Goal: Task Accomplishment & Management: Complete application form

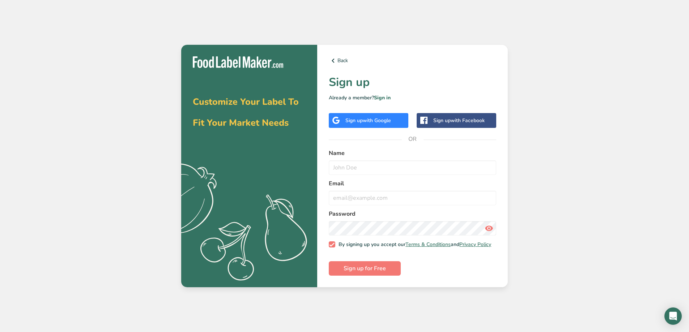
click at [375, 117] on span "with Google" at bounding box center [377, 120] width 28 height 7
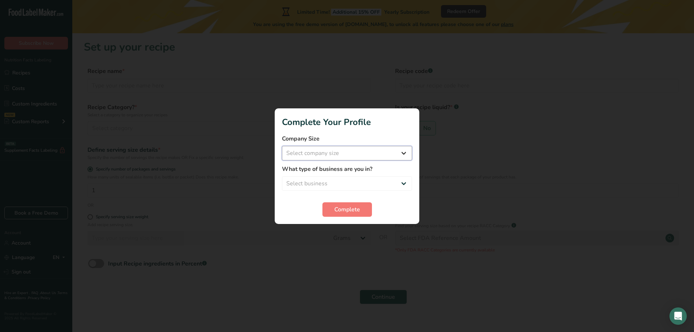
click at [326, 155] on select "Select company size Fewer than 10 Employees 10 to 50 Employees 51 to 500 Employ…" at bounding box center [347, 153] width 130 height 14
select select "1"
click at [282, 146] on select "Select company size Fewer than 10 Employees 10 to 50 Employees 51 to 500 Employ…" at bounding box center [347, 153] width 130 height 14
click at [342, 184] on select "Select business Packaged Food Manufacturer Restaurant & Cafe Bakery Meal Plans …" at bounding box center [347, 183] width 130 height 14
select select "2"
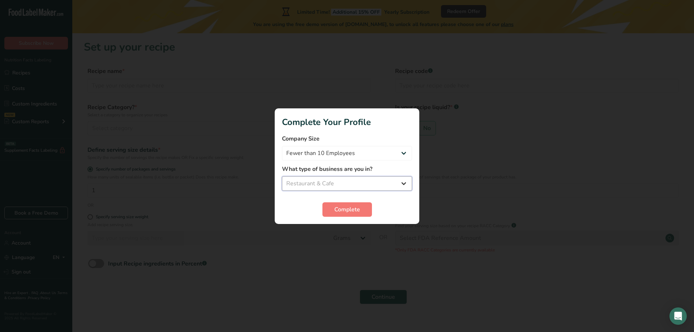
click at [282, 176] on select "Select business Packaged Food Manufacturer Restaurant & Cafe Bakery Meal Plans …" at bounding box center [347, 183] width 130 height 14
click at [348, 209] on span "Complete" at bounding box center [347, 209] width 26 height 9
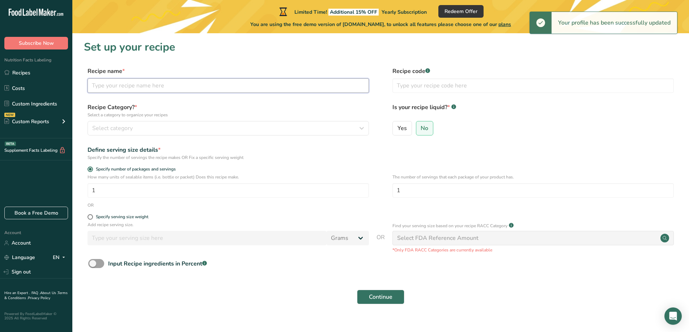
click at [218, 88] on input "text" at bounding box center [228, 85] width 281 height 14
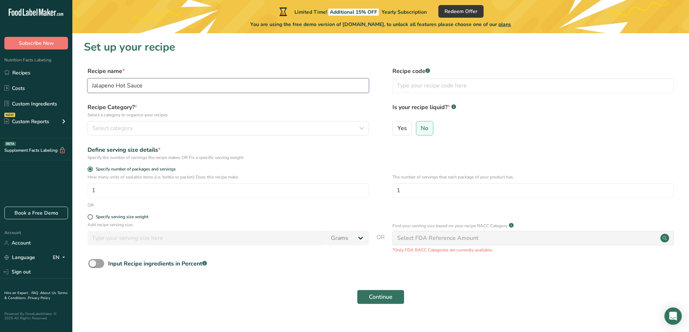
click at [92, 85] on input "Jalapeno Hot Sauce" at bounding box center [228, 85] width 281 height 14
type input "Green Jalapeno Hot Sauce"
click at [109, 128] on span "Select category" at bounding box center [112, 128] width 40 height 9
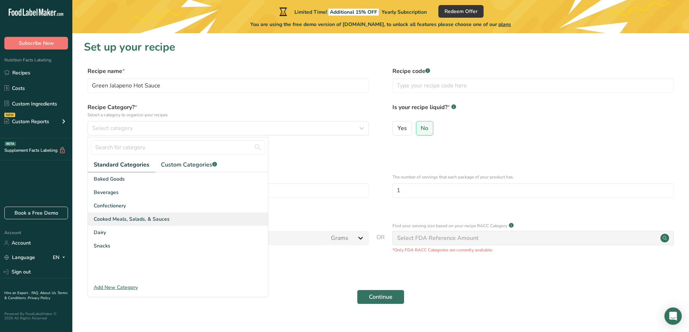
click at [129, 222] on span "Cooked Meals, Salads, & Sauces" at bounding box center [132, 220] width 76 height 8
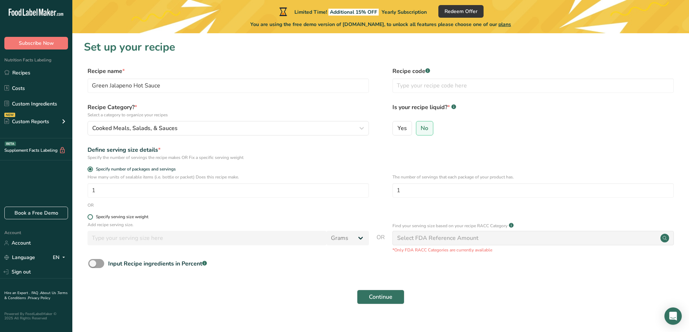
click at [92, 217] on span at bounding box center [90, 216] width 5 height 5
click at [92, 217] on input "Specify serving size weight" at bounding box center [90, 217] width 5 height 5
radio input "true"
radio input "false"
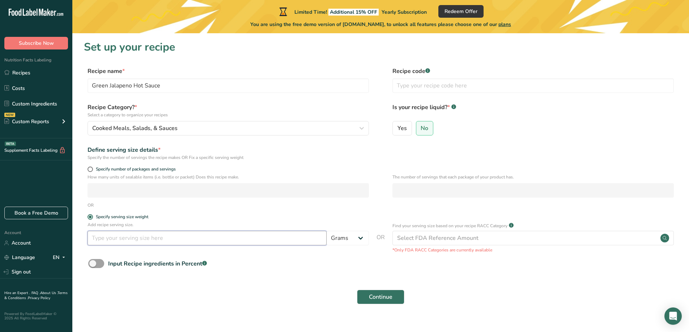
click at [126, 236] on input "number" at bounding box center [207, 238] width 239 height 14
type input "5"
click at [343, 245] on select "Grams kg mg mcg lb oz l mL fl oz tbsp tsp cup qt gallon" at bounding box center [348, 238] width 42 height 14
select select "18"
click at [327, 231] on select "Grams kg mg mcg lb oz l mL fl oz tbsp tsp cup qt gallon" at bounding box center [348, 238] width 42 height 14
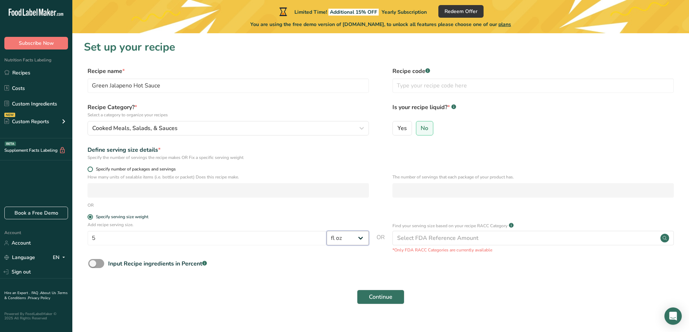
select select "22"
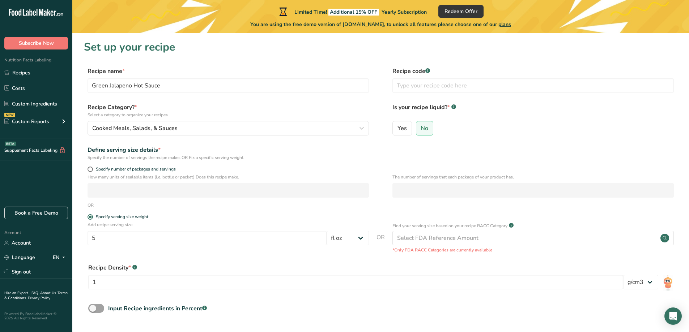
click at [269, 249] on div "Add recipe serving size. 5 Grams kg mg mcg lb oz l mL fl oz tbsp tsp cup qt gal…" at bounding box center [228, 235] width 281 height 27
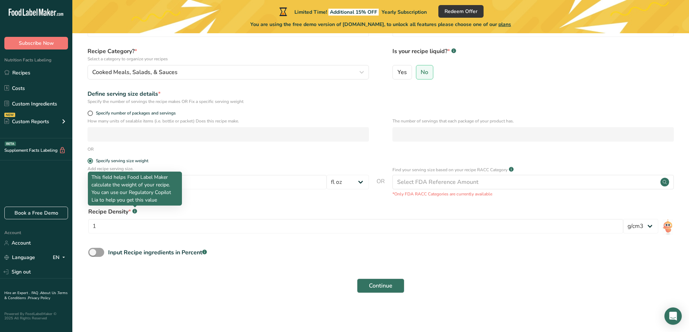
click at [132, 211] on icon ".a-a{fill:#347362;}.b-a{fill:#fff;}" at bounding box center [134, 211] width 5 height 5
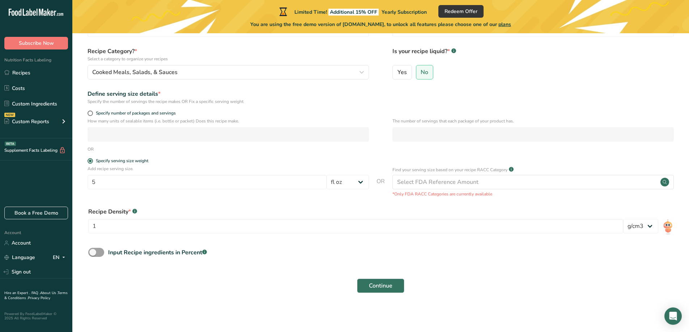
click at [136, 211] on rect at bounding box center [134, 211] width 5 height 5
click at [666, 226] on img at bounding box center [667, 227] width 10 height 16
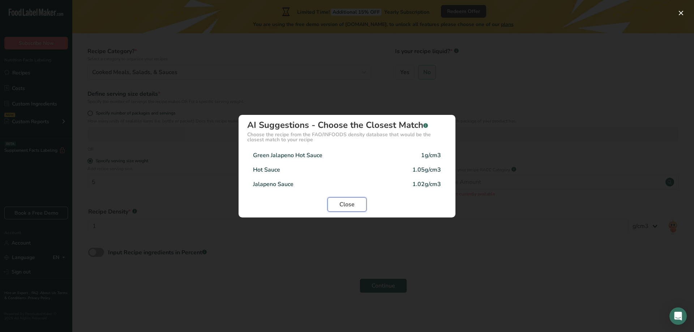
click at [343, 205] on span "Close" at bounding box center [347, 204] width 15 height 9
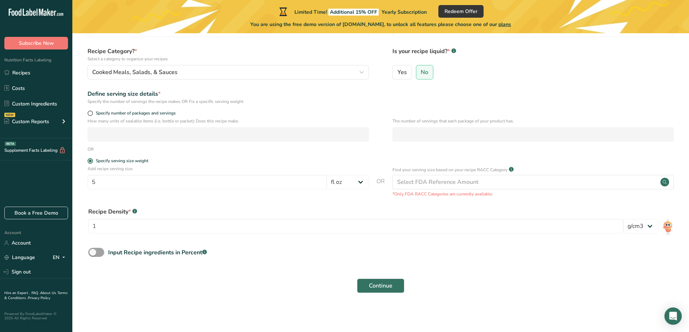
scroll to position [0, 0]
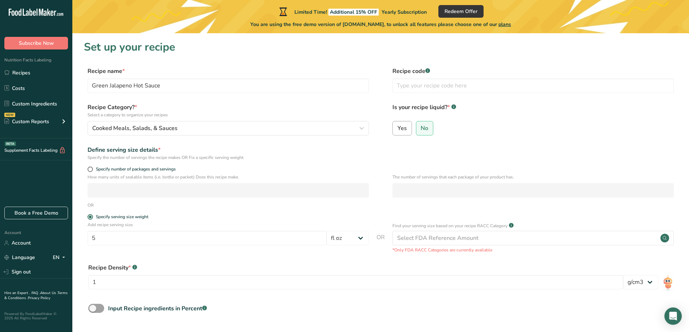
click at [398, 127] on span "Yes" at bounding box center [401, 128] width 9 height 7
click at [397, 127] on input "Yes" at bounding box center [395, 128] width 5 height 5
radio input "true"
radio input "false"
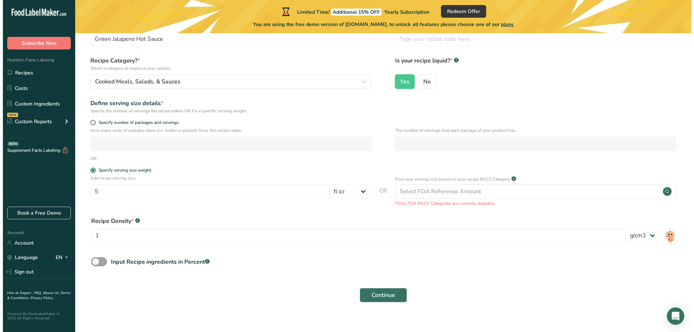
scroll to position [56, 0]
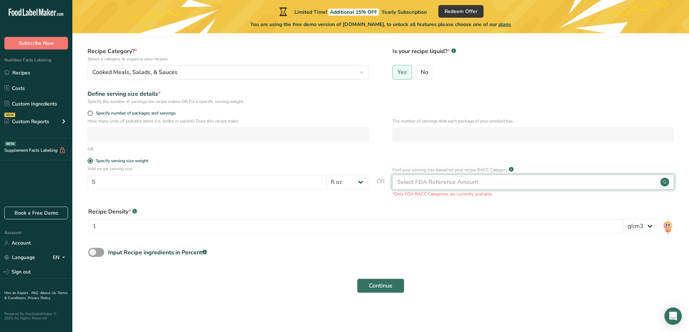
click at [506, 184] on div "Select FDA Reference Amount" at bounding box center [532, 182] width 281 height 14
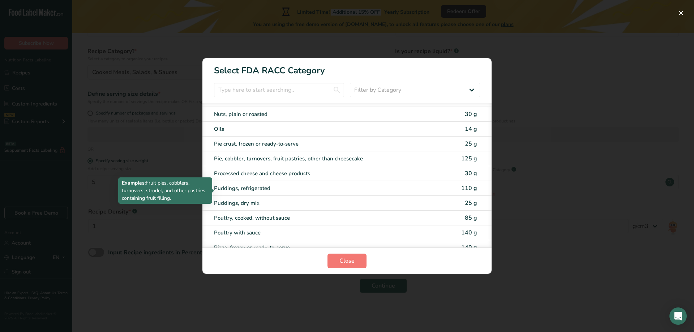
scroll to position [976, 0]
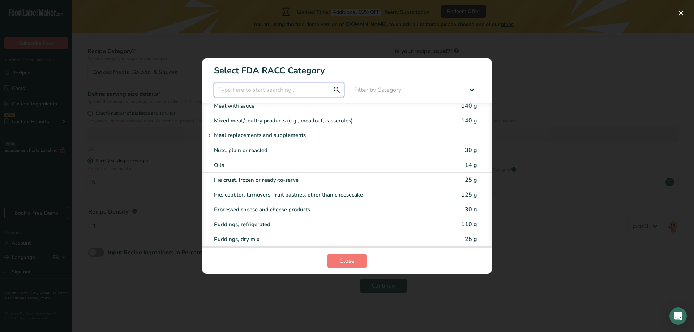
click at [271, 91] on input "RACC Category Selection Modal" at bounding box center [279, 90] width 130 height 14
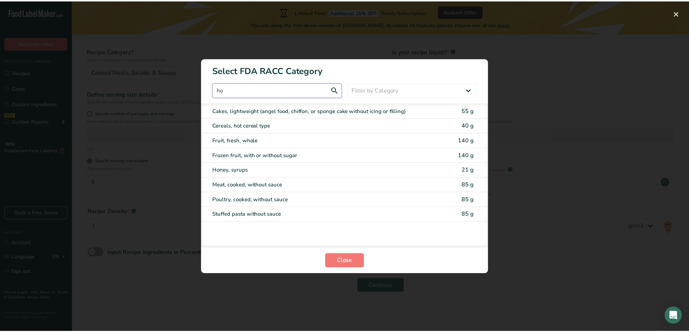
scroll to position [0, 0]
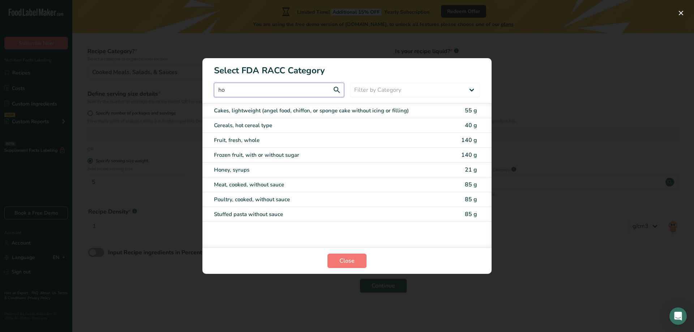
type input "h"
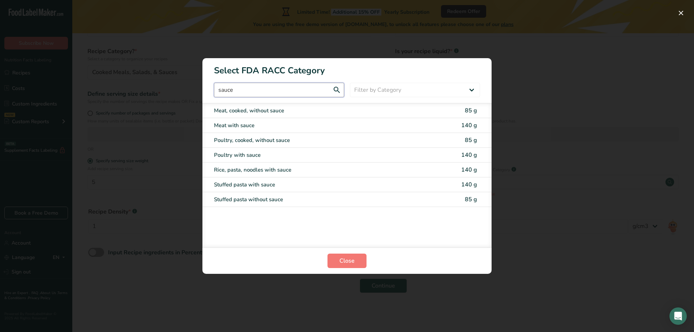
drag, startPoint x: 257, startPoint y: 91, endPoint x: 202, endPoint y: 92, distance: 55.3
click at [202, 92] on div "Select FDA RACC Category sauce Filter by Category All Bakery products [GEOGRAPH…" at bounding box center [347, 166] width 694 height 332
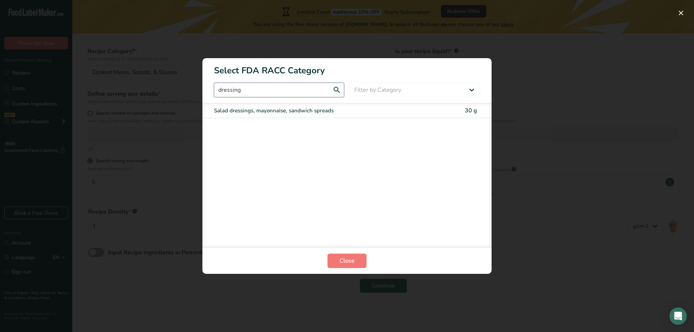
drag, startPoint x: 244, startPoint y: 89, endPoint x: 217, endPoint y: 88, distance: 27.9
click at [217, 88] on input "dressing" at bounding box center [279, 90] width 130 height 14
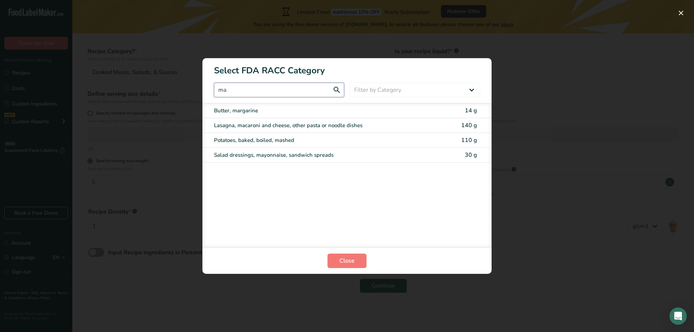
type input "m"
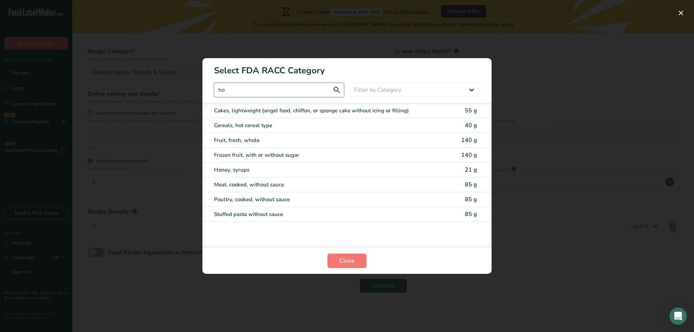
type input "h"
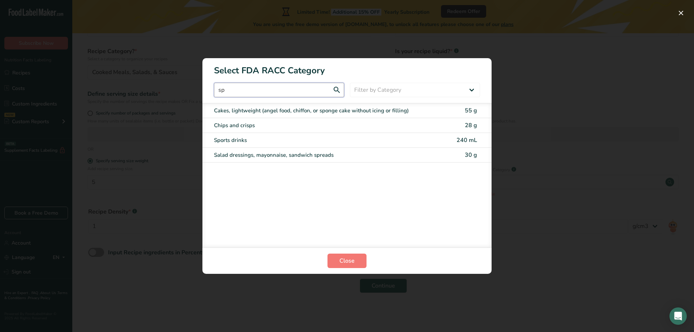
type input "s"
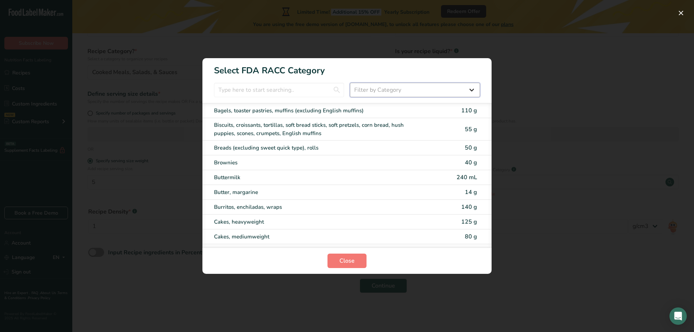
click at [360, 93] on select "Filter by Category All Bakery products [GEOGRAPHIC_DATA] Cereals and other grai…" at bounding box center [415, 90] width 130 height 14
select select "22"
click at [350, 83] on select "Filter by Category All Bakery products [GEOGRAPHIC_DATA] Cereals and other grai…" at bounding box center [415, 90] width 130 height 14
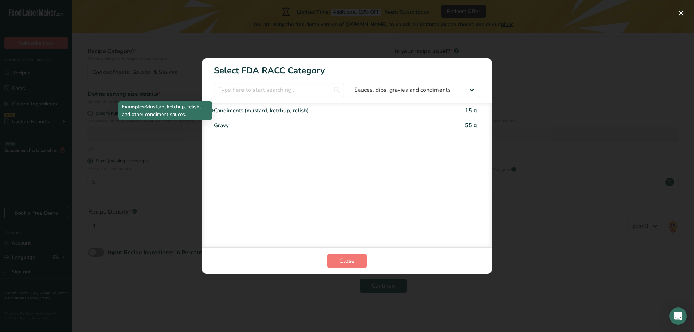
click at [316, 111] on div "Condiments (mustard, ketchup, relish)" at bounding box center [316, 111] width 205 height 8
type input "15"
select select "0"
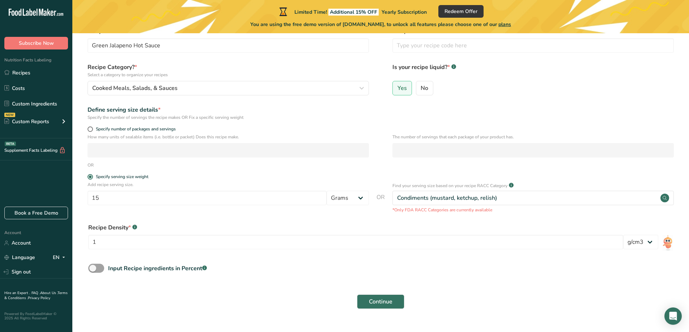
scroll to position [56, 0]
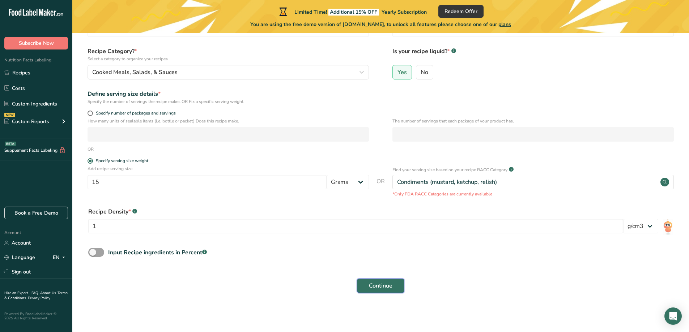
click at [383, 281] on button "Continue" at bounding box center [380, 286] width 47 height 14
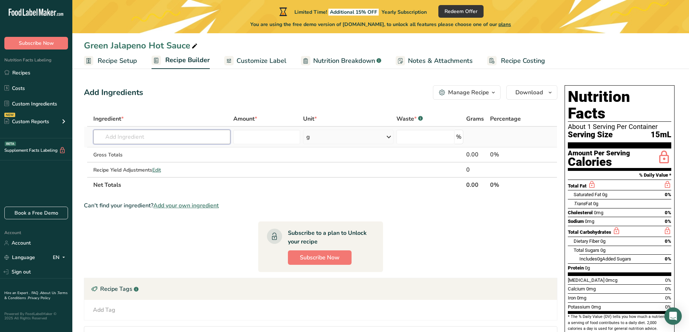
click at [171, 138] on input "text" at bounding box center [161, 137] width 137 height 14
click at [366, 136] on div "g" at bounding box center [348, 137] width 90 height 14
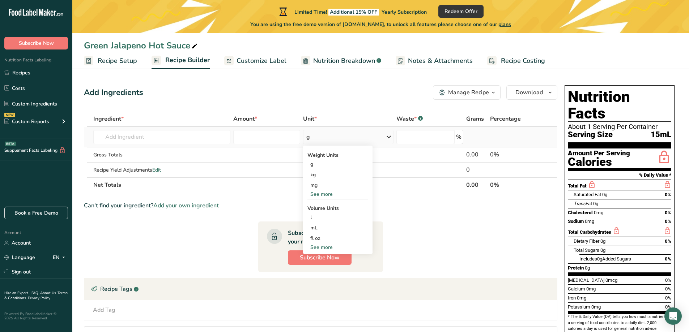
click at [325, 249] on div "See more" at bounding box center [337, 248] width 61 height 8
click at [145, 138] on input "text" at bounding box center [161, 137] width 137 height 14
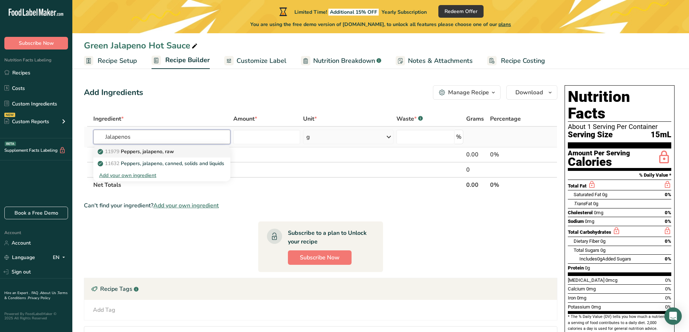
type input "Jalapenos"
click at [153, 152] on p "11979 [PERSON_NAME], jalapeno, raw" at bounding box center [136, 152] width 75 height 8
type input "Peppers, jalapeno, raw"
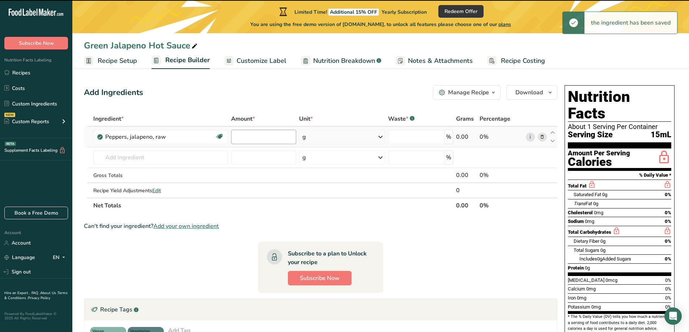
type input "0"
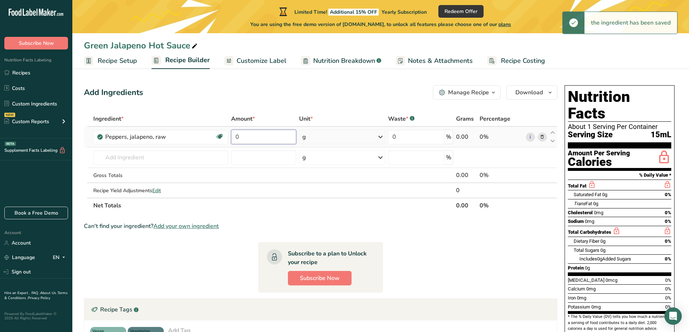
click at [257, 140] on input "0" at bounding box center [263, 137] width 65 height 14
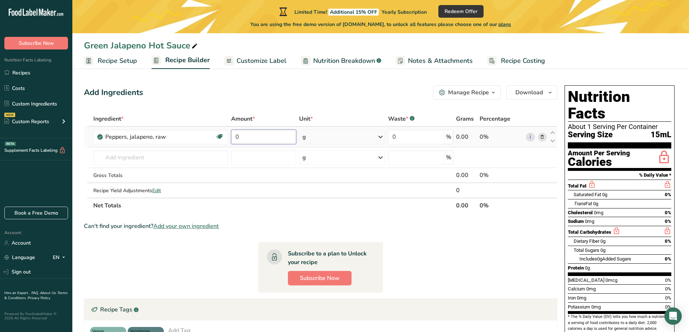
click at [236, 141] on input "0" at bounding box center [263, 137] width 65 height 14
drag, startPoint x: 257, startPoint y: 136, endPoint x: 205, endPoint y: 138, distance: 52.1
click at [205, 138] on tr "Peppers, jalapeno, raw Dairy free Gluten free Vegan Vegetarian Soy free 2.5 g P…" at bounding box center [320, 137] width 473 height 21
paste input "680.389"
type input "680.389"
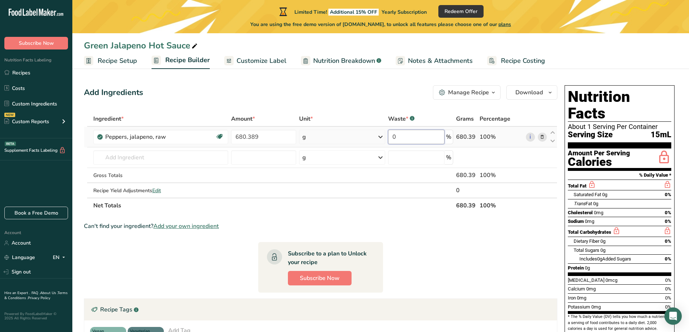
click at [425, 136] on div "Ingredient * Amount * Unit * Waste * .a-a{fill:#347362;}.b-a{fill:#fff;} Grams …" at bounding box center [320, 162] width 473 height 102
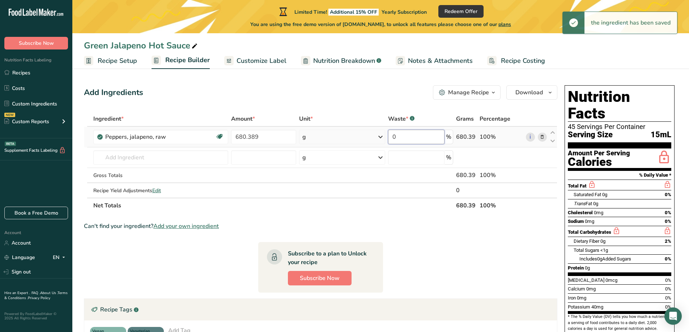
drag, startPoint x: 398, startPoint y: 135, endPoint x: 383, endPoint y: 137, distance: 15.6
click at [383, 137] on tr "Peppers, jalapeno, raw Dairy free Gluten free Vegan Vegetarian Soy free 680.389…" at bounding box center [320, 137] width 473 height 21
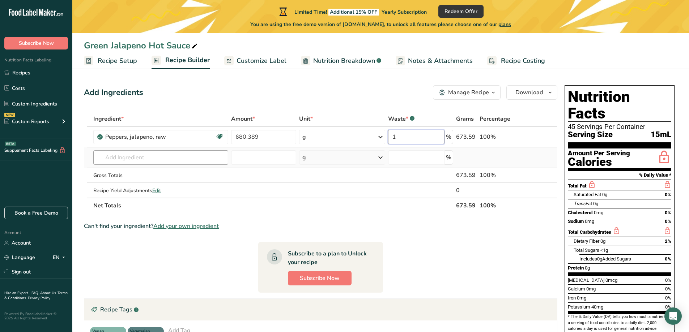
type input "1"
click at [169, 164] on div "Ingredient * Amount * Unit * Waste * .a-a{fill:#347362;}.b-a{fill:#fff;} Grams …" at bounding box center [320, 162] width 473 height 102
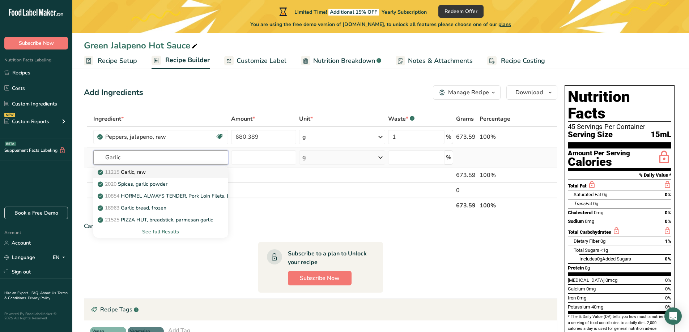
type input "Garlic"
click at [158, 171] on div "11215 Garlic, raw" at bounding box center [155, 173] width 112 height 8
type input "Garlic, raw"
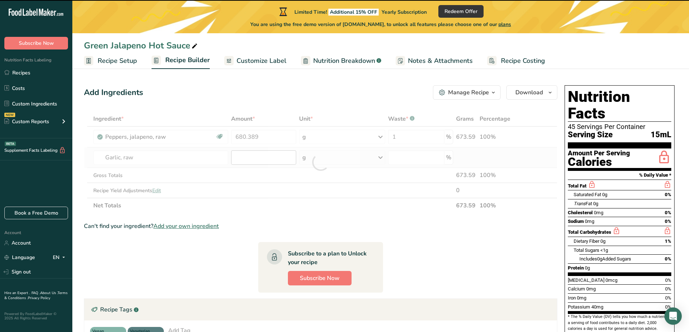
type input "0"
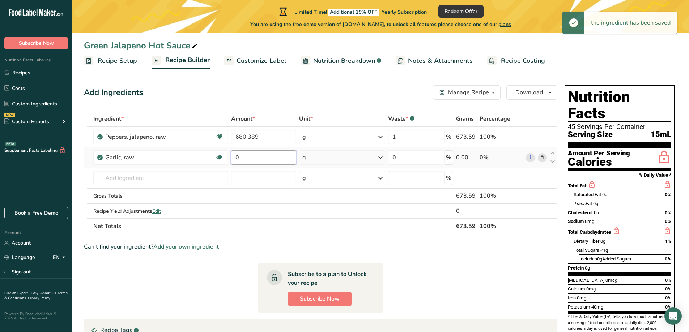
click at [256, 156] on input "0" at bounding box center [263, 157] width 65 height 14
drag, startPoint x: 252, startPoint y: 158, endPoint x: 235, endPoint y: 160, distance: 17.5
click at [235, 160] on input "0" at bounding box center [263, 157] width 65 height 14
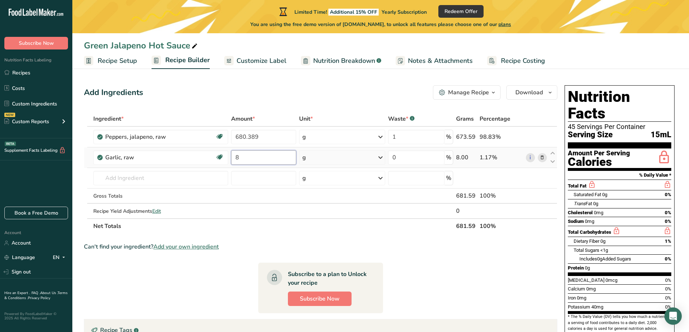
type input "8"
click at [325, 157] on div "Ingredient * Amount * Unit * Waste * .a-a{fill:#347362;}.b-a{fill:#fff;} Grams …" at bounding box center [320, 172] width 473 height 123
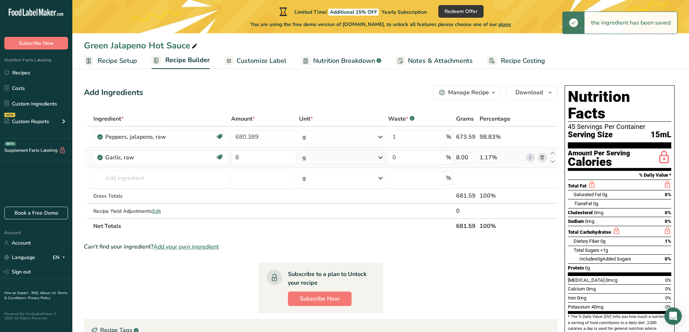
click at [325, 157] on div "g" at bounding box center [342, 157] width 86 height 14
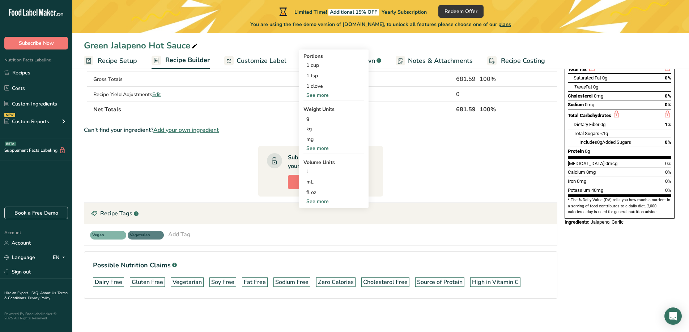
scroll to position [118, 0]
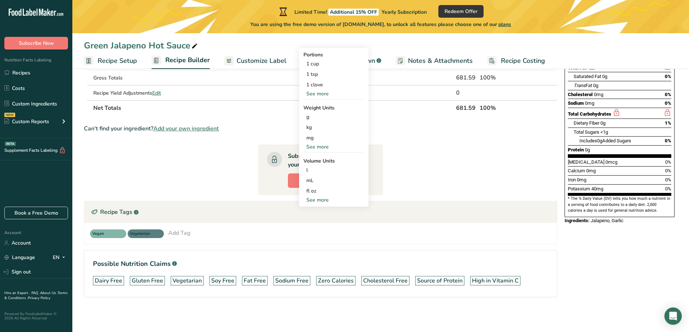
click at [326, 202] on div "See more" at bounding box center [333, 200] width 61 height 8
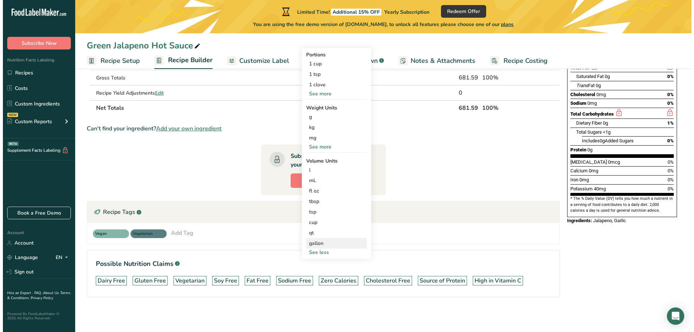
scroll to position [10, 0]
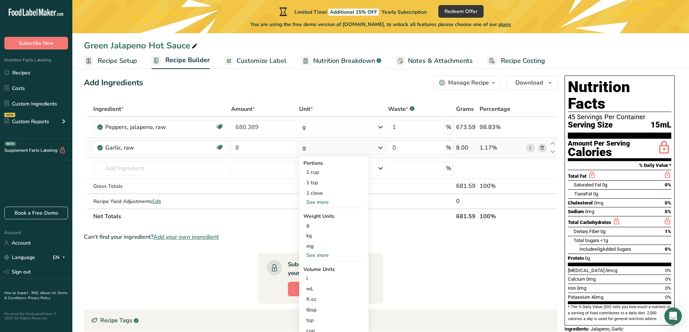
click at [320, 200] on div "See more" at bounding box center [333, 203] width 61 height 8
click at [322, 191] on div "1 clove" at bounding box center [333, 193] width 61 height 10
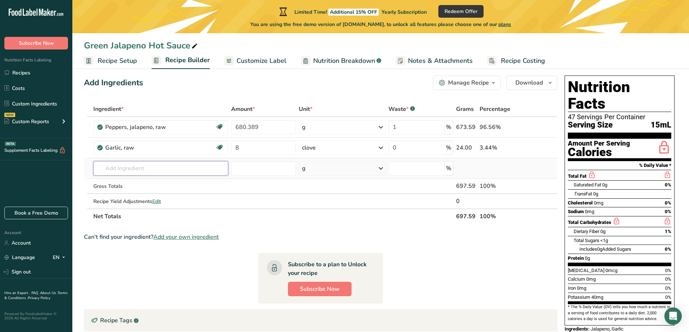
click at [157, 172] on input "text" at bounding box center [160, 168] width 135 height 14
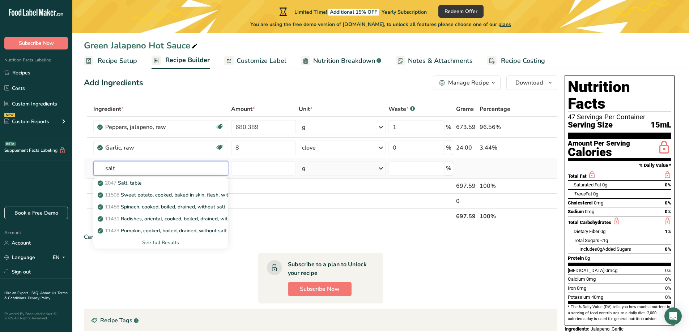
type input "salt"
click at [170, 241] on div "See full Results" at bounding box center [160, 243] width 123 height 8
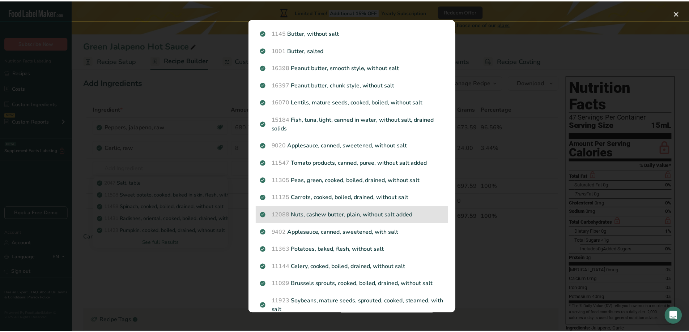
scroll to position [0, 0]
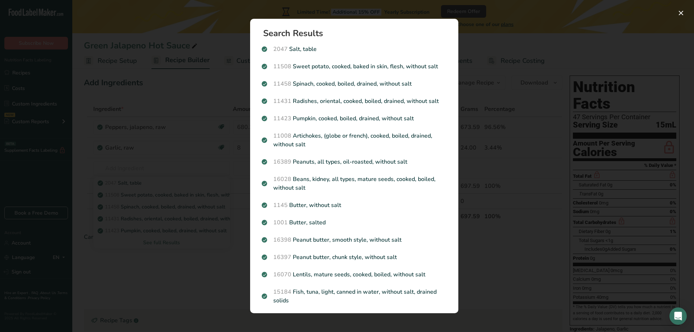
click at [193, 101] on div "Search results modal" at bounding box center [347, 166] width 694 height 332
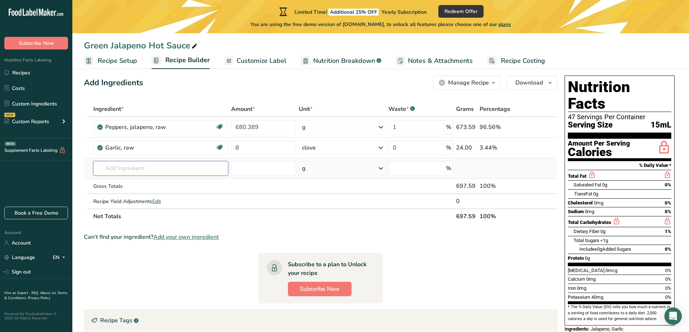
click at [144, 166] on input "text" at bounding box center [160, 168] width 135 height 14
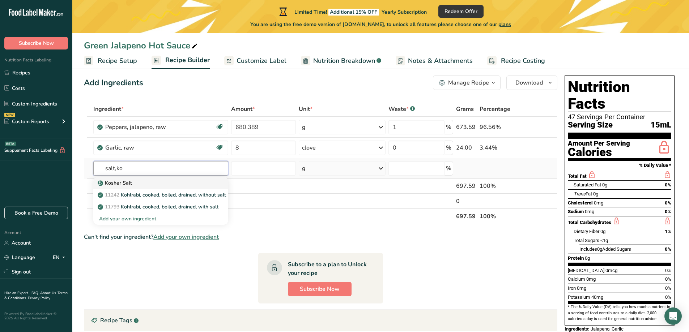
type input "salt,ko"
click at [149, 185] on div "Kosher Salt" at bounding box center [155, 183] width 112 height 8
type input "Kosher Salt"
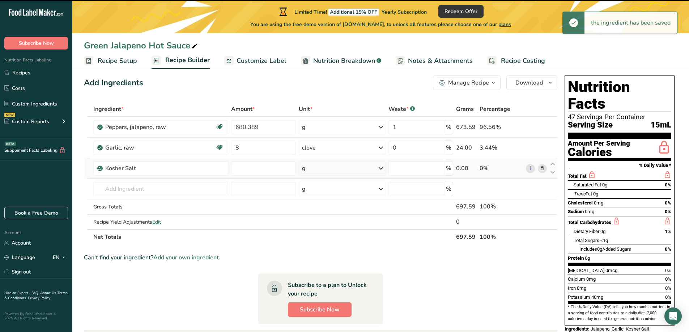
type input "0"
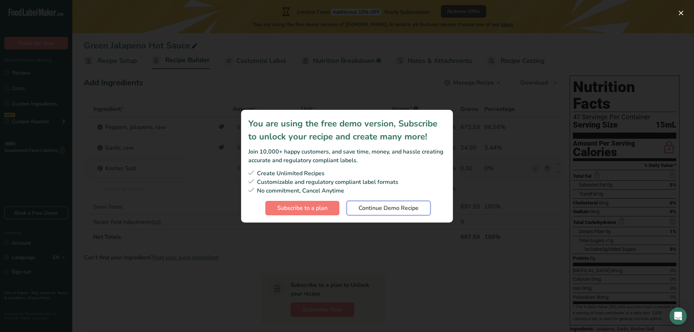
click at [415, 209] on span "Continue Demo Recipe" at bounding box center [389, 208] width 60 height 9
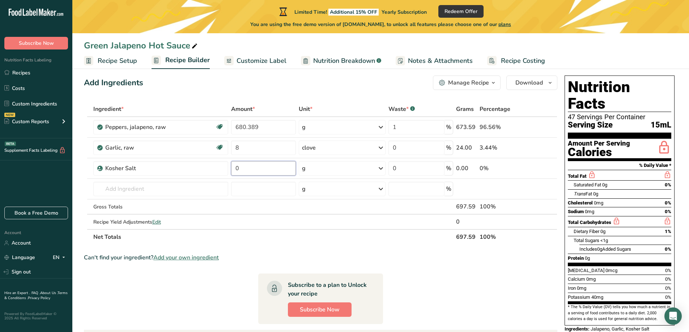
drag, startPoint x: 245, startPoint y: 166, endPoint x: 226, endPoint y: 159, distance: 20.0
click at [226, 159] on tr "Kosher Salt 0 g Weight Units g kg mg See more Volume Units l Volume units requi…" at bounding box center [320, 168] width 473 height 21
type input "2"
click at [341, 164] on div "Ingredient * Amount * Unit * Waste * .a-a{fill:#347362;}.b-a{fill:#fff;} Grams …" at bounding box center [320, 173] width 473 height 143
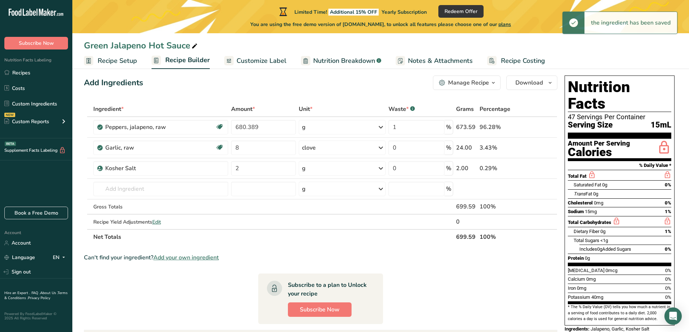
click at [355, 173] on div "g" at bounding box center [342, 168] width 87 height 14
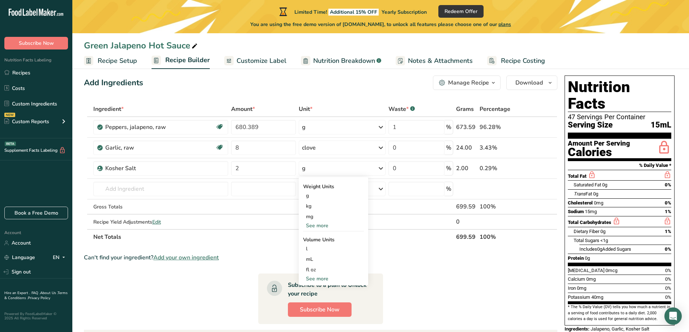
click at [323, 280] on div "See more" at bounding box center [333, 279] width 61 height 8
select select "22"
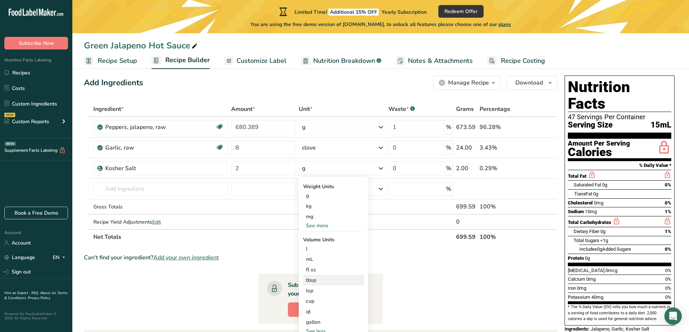
click at [328, 281] on div "tbsp" at bounding box center [333, 281] width 55 height 8
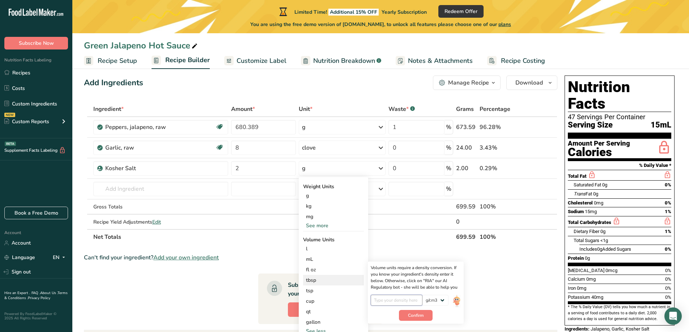
click at [376, 299] on input "number" at bounding box center [397, 300] width 52 height 11
type input "1"
click at [405, 315] on button "Confirm" at bounding box center [416, 315] width 34 height 11
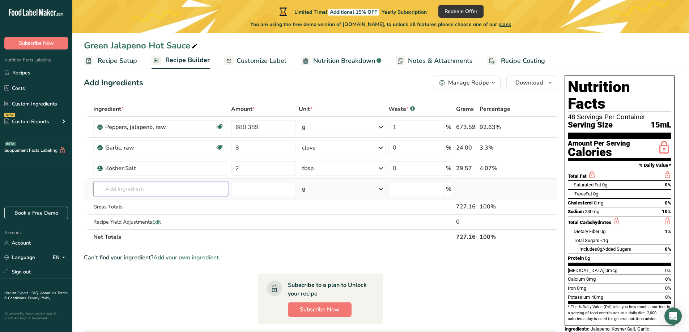
click at [185, 188] on input "text" at bounding box center [160, 189] width 135 height 14
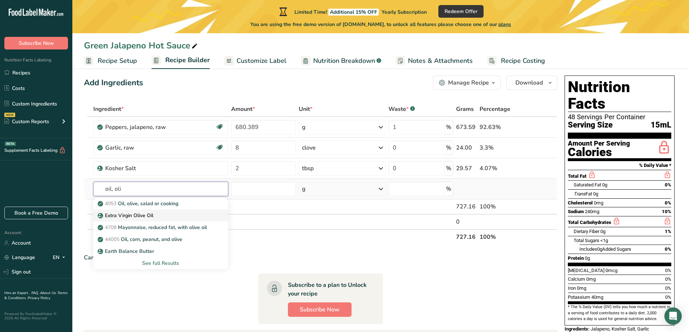
type input "oil, oli"
click at [173, 212] on link "Extra Virgin Olive Oil" at bounding box center [160, 216] width 135 height 12
type input "Extra Virgin Olive Oil"
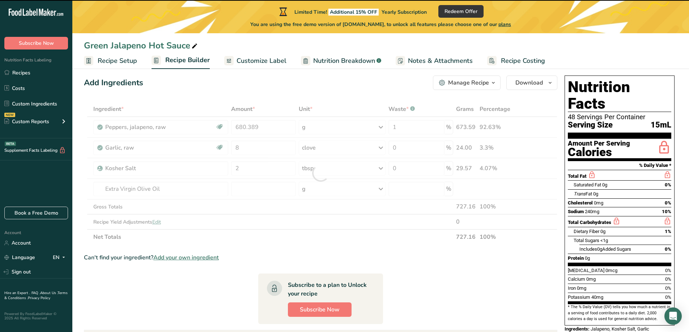
type input "0"
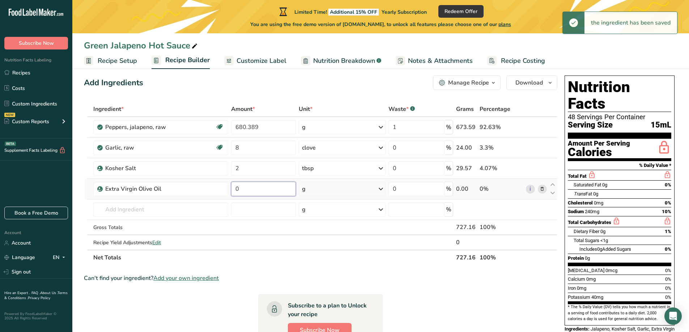
click at [246, 190] on input "0" at bounding box center [263, 189] width 65 height 14
drag, startPoint x: 246, startPoint y: 190, endPoint x: 232, endPoint y: 188, distance: 14.0
click at [232, 188] on input "0" at bounding box center [263, 189] width 65 height 14
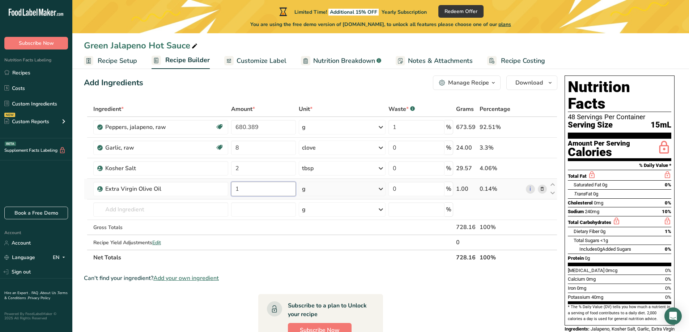
type input "1"
click at [340, 187] on div "Ingredient * Amount * Unit * Waste * .a-a{fill:#347362;}.b-a{fill:#fff;} Grams …" at bounding box center [320, 184] width 473 height 164
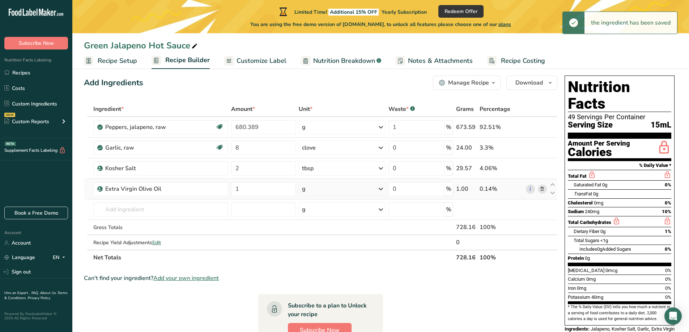
click at [340, 187] on div "g" at bounding box center [342, 189] width 87 height 14
click at [320, 297] on div "See more" at bounding box center [333, 300] width 61 height 8
select select "22"
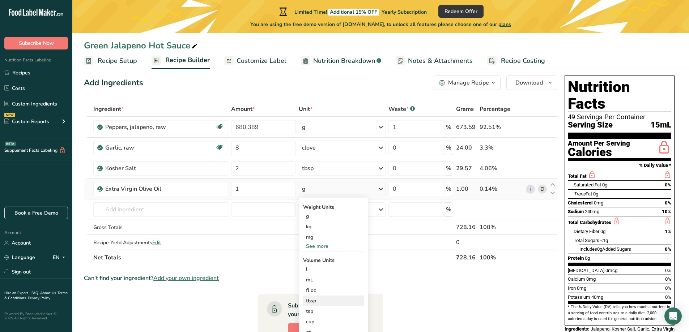
click at [320, 297] on div "tbsp Volume units require a density conversion. If you know your ingredient's d…" at bounding box center [333, 301] width 61 height 10
click at [311, 298] on div "tbsp" at bounding box center [333, 301] width 55 height 8
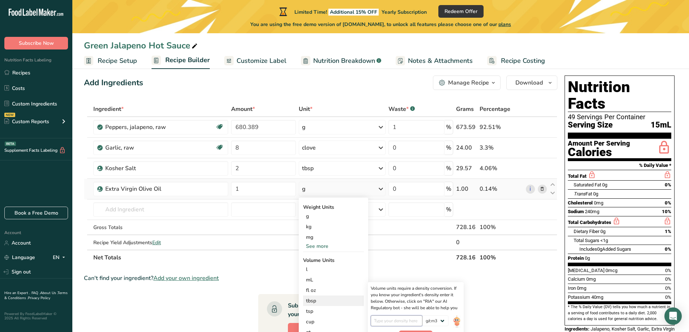
drag, startPoint x: 391, startPoint y: 323, endPoint x: 393, endPoint y: 316, distance: 7.3
click at [391, 322] on input "number" at bounding box center [397, 321] width 52 height 11
type input "1"
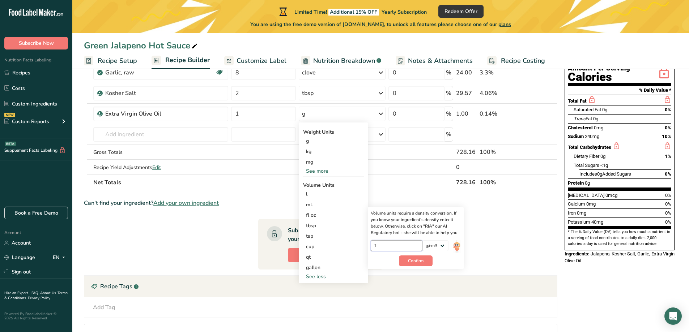
scroll to position [118, 0]
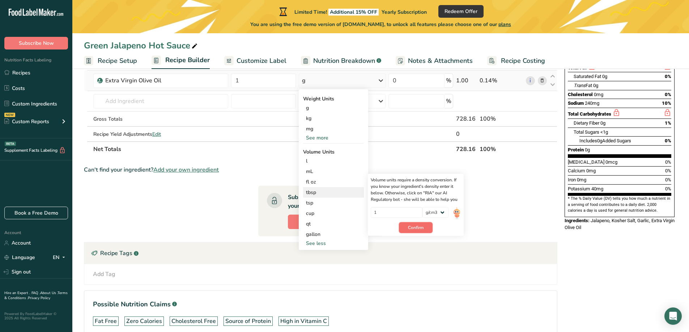
click at [419, 223] on button "Confirm" at bounding box center [416, 227] width 34 height 11
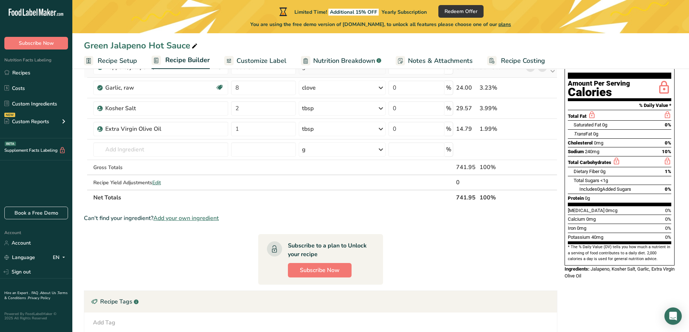
scroll to position [72, 0]
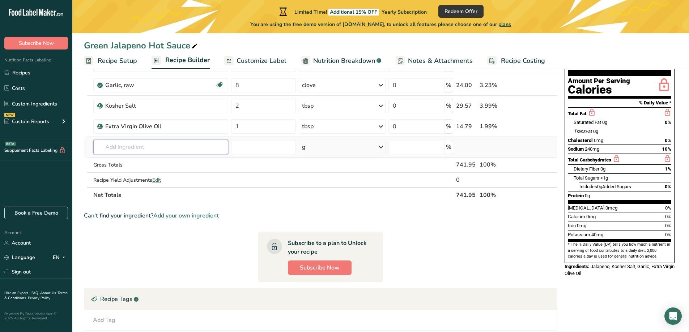
click at [135, 149] on input "text" at bounding box center [160, 147] width 135 height 14
type input "Lime juice"
click at [170, 174] on p "9161 Lime juice, canned or bottled, unsweetened" at bounding box center [159, 174] width 120 height 8
type input "Lime juice, canned or bottled, unsweetened"
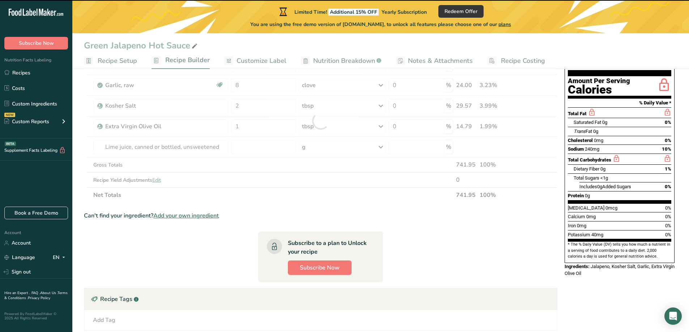
type input "0"
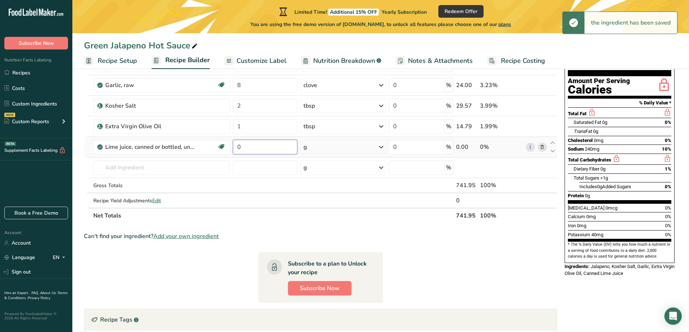
click at [282, 152] on input "0" at bounding box center [265, 147] width 64 height 14
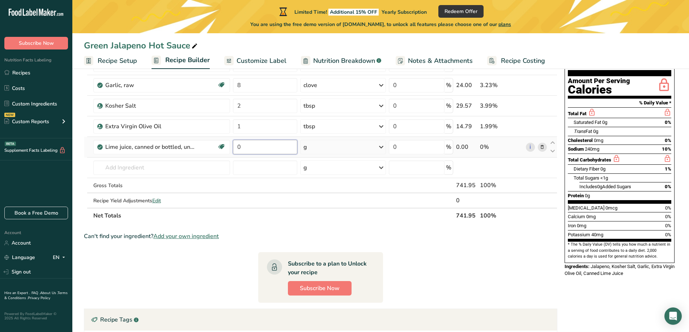
drag, startPoint x: 244, startPoint y: 150, endPoint x: 238, endPoint y: 153, distance: 6.0
click at [238, 153] on input "0" at bounding box center [265, 147] width 64 height 14
type input "2.5"
click at [367, 149] on div "Ingredient * Amount * Unit * Waste * .a-a{fill:#347362;}.b-a{fill:#fff;} Grams …" at bounding box center [320, 131] width 473 height 184
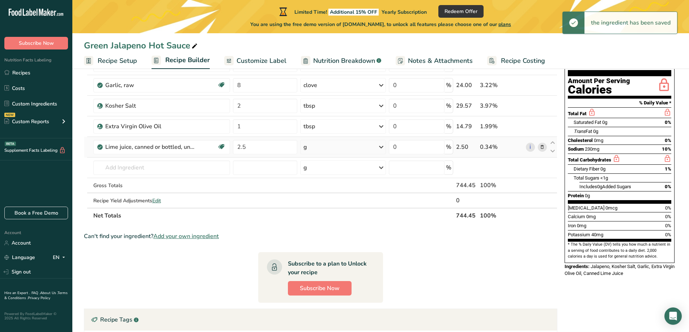
click at [367, 149] on div "g" at bounding box center [343, 147] width 86 height 14
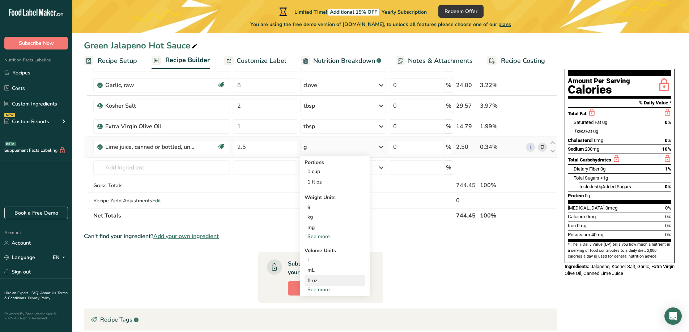
click at [325, 278] on div "fl oz" at bounding box center [334, 281] width 55 height 8
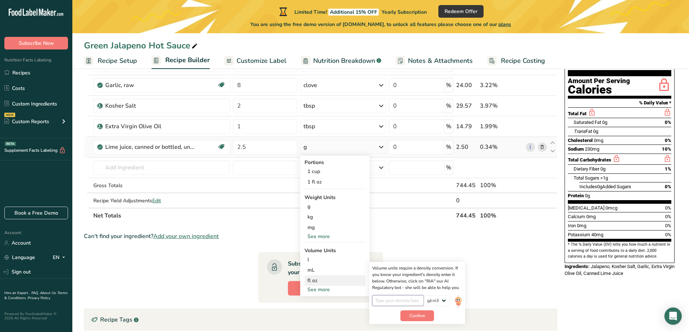
click at [394, 298] on input "number" at bounding box center [398, 300] width 52 height 11
type input "1"
click at [418, 317] on span "Confirm" at bounding box center [417, 316] width 16 height 7
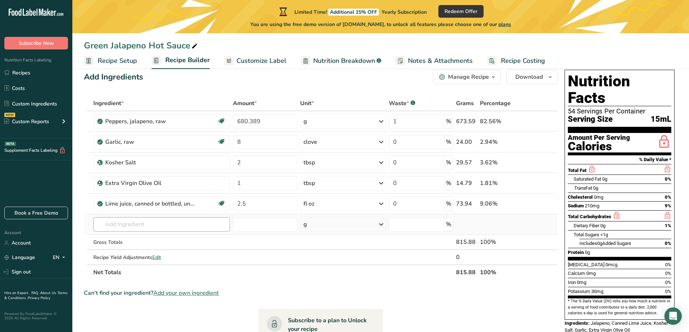
scroll to position [0, 0]
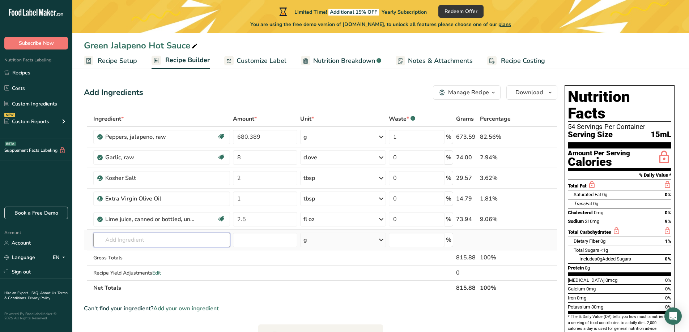
click at [138, 240] on input "text" at bounding box center [161, 240] width 137 height 14
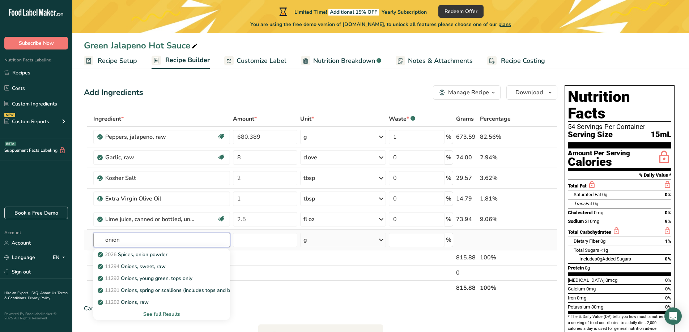
click at [107, 242] on input "onion" at bounding box center [161, 240] width 137 height 14
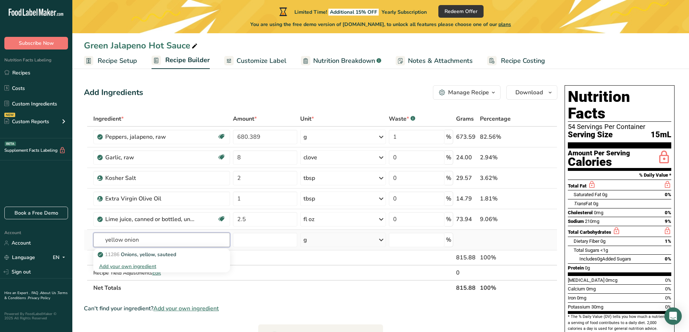
type input "yellow onion"
click at [141, 265] on div "Add your own ingredient" at bounding box center [161, 267] width 125 height 8
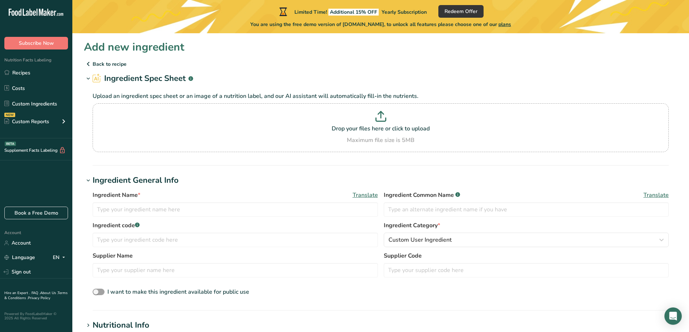
click at [99, 68] on p "Back to recipe" at bounding box center [380, 64] width 593 height 9
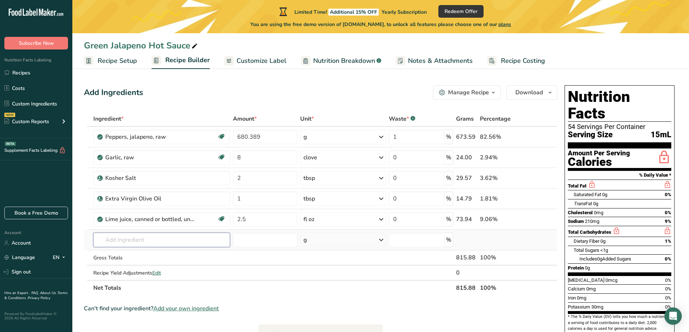
click at [142, 238] on input "text" at bounding box center [161, 240] width 137 height 14
type input "yellow onion"
click at [144, 249] on link "11286 Onions, yellow, sauteed" at bounding box center [161, 255] width 137 height 12
type input "Onions, yellow, sauteed"
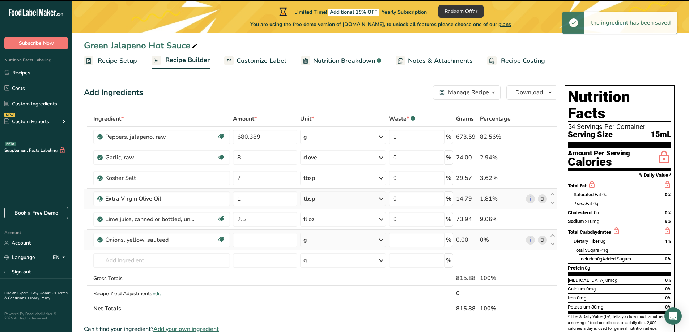
type input "0"
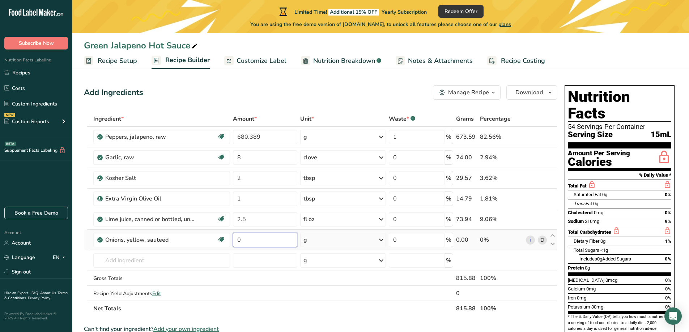
click at [289, 240] on input "0" at bounding box center [265, 240] width 64 height 14
click at [331, 243] on div "Ingredient * Amount * Unit * Waste * .a-a{fill:#347362;}.b-a{fill:#fff;} Grams …" at bounding box center [320, 213] width 473 height 205
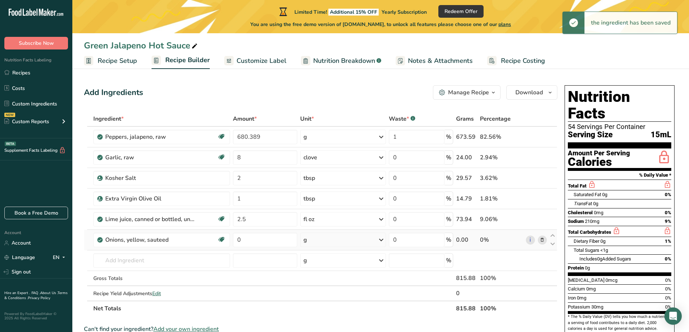
click at [331, 243] on div "g" at bounding box center [343, 240] width 86 height 14
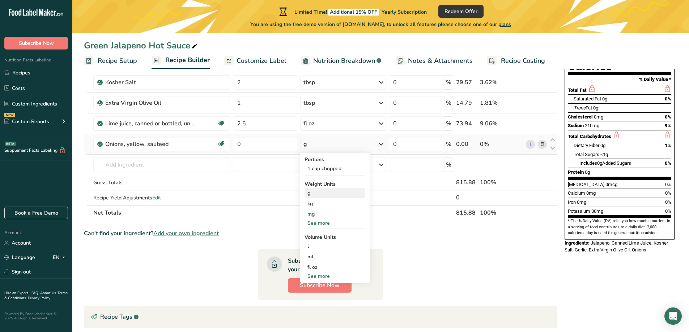
scroll to position [108, 0]
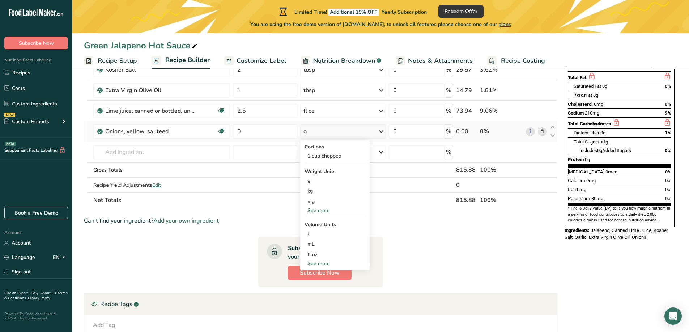
click at [319, 268] on div "Portions 1 cup chopped Weight Units g kg mg See more Volume Units l Volume unit…" at bounding box center [334, 205] width 69 height 130
click at [319, 265] on div "See more" at bounding box center [334, 264] width 61 height 8
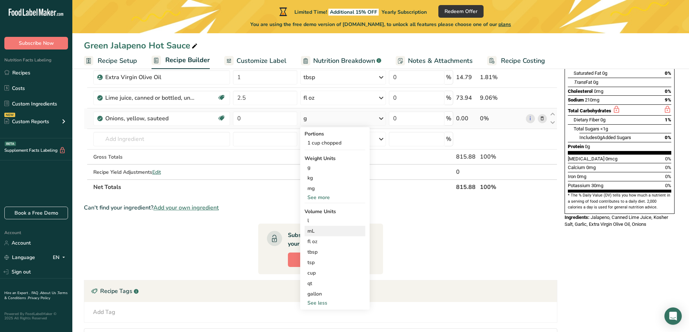
scroll to position [145, 0]
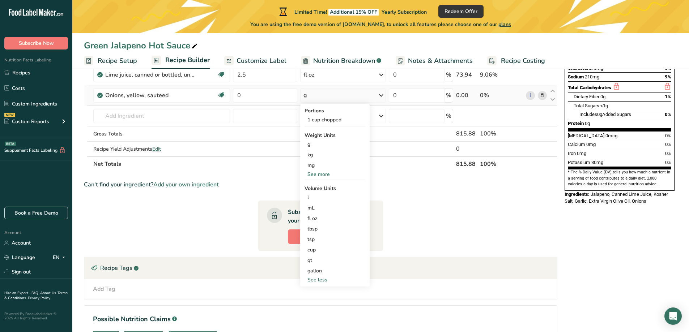
click at [320, 176] on div "See more" at bounding box center [334, 175] width 61 height 8
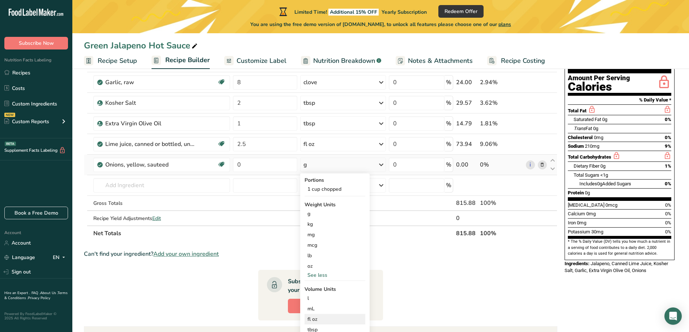
scroll to position [72, 0]
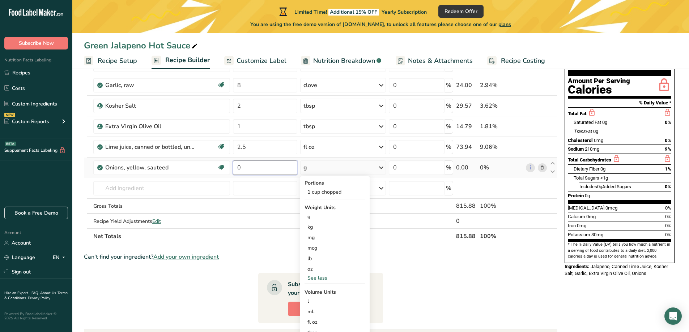
click at [257, 169] on input "0" at bounding box center [265, 168] width 64 height 14
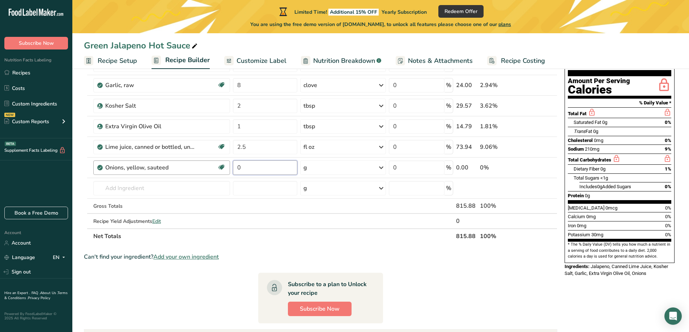
drag, startPoint x: 244, startPoint y: 167, endPoint x: 225, endPoint y: 166, distance: 18.8
click at [225, 166] on tr "Onions, yellow, sauteed Source of Antioxidants [MEDICAL_DATA] Effect Dairy free…" at bounding box center [320, 168] width 473 height 21
type input "1"
click at [336, 169] on div "Ingredient * Amount * Unit * Waste * .a-a{fill:#347362;}.b-a{fill:#fff;} Grams …" at bounding box center [320, 141] width 473 height 205
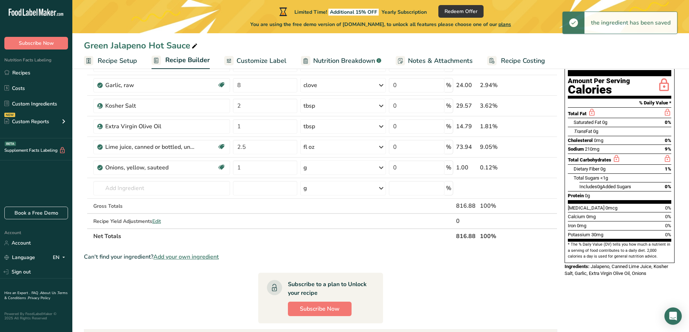
click at [336, 169] on div "g" at bounding box center [343, 168] width 86 height 14
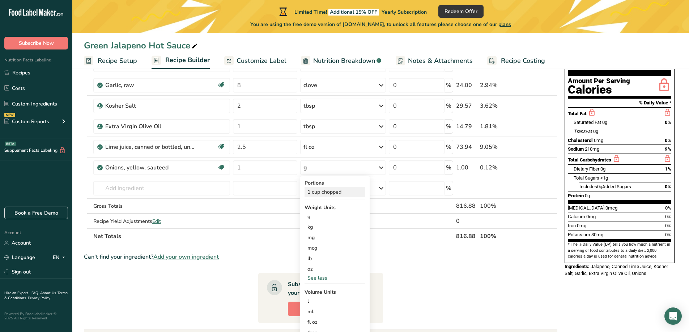
click at [336, 193] on div "1 cup chopped" at bounding box center [334, 192] width 61 height 10
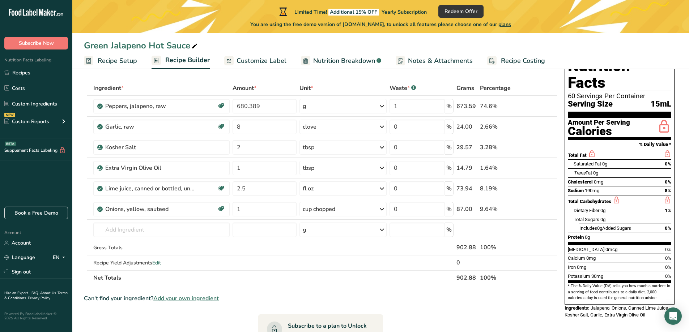
scroll to position [0, 0]
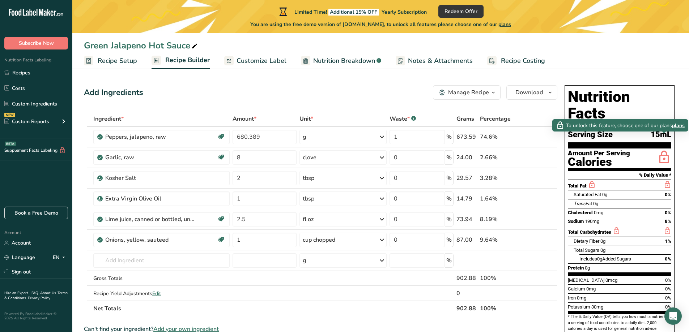
click at [666, 149] on icon at bounding box center [664, 157] width 14 height 17
click at [665, 149] on icon at bounding box center [664, 157] width 14 height 17
click at [676, 122] on span "plans" at bounding box center [678, 126] width 13 height 8
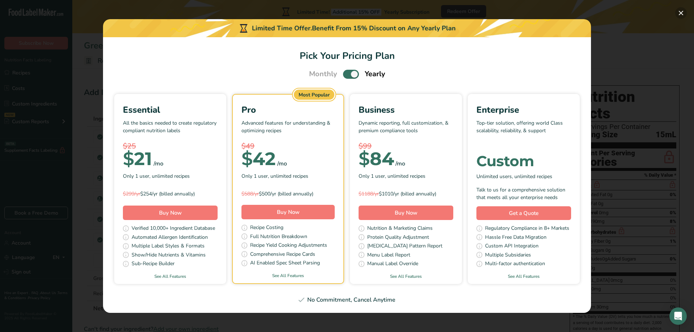
click at [679, 12] on button "Pick Your Pricing Plan Modal" at bounding box center [681, 13] width 12 height 12
